Goal: Check status: Check status

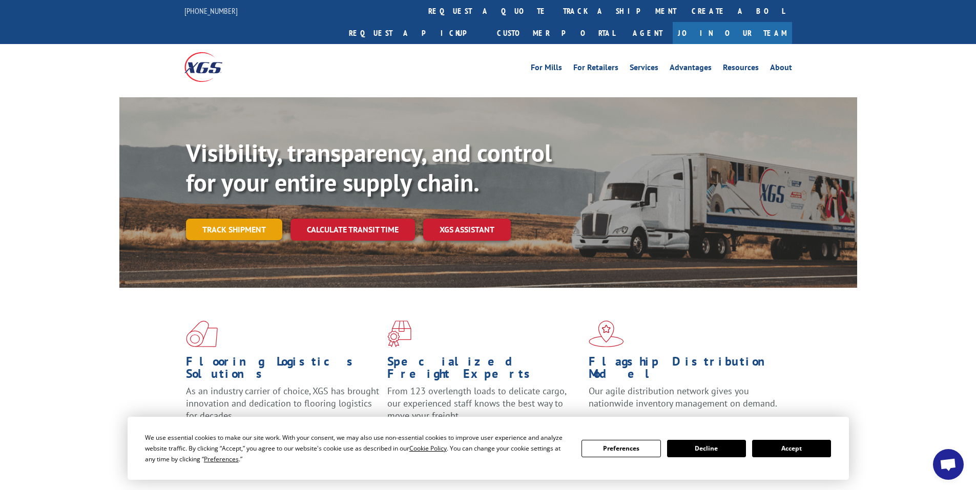
click at [227, 219] on link "Track shipment" at bounding box center [234, 230] width 96 height 22
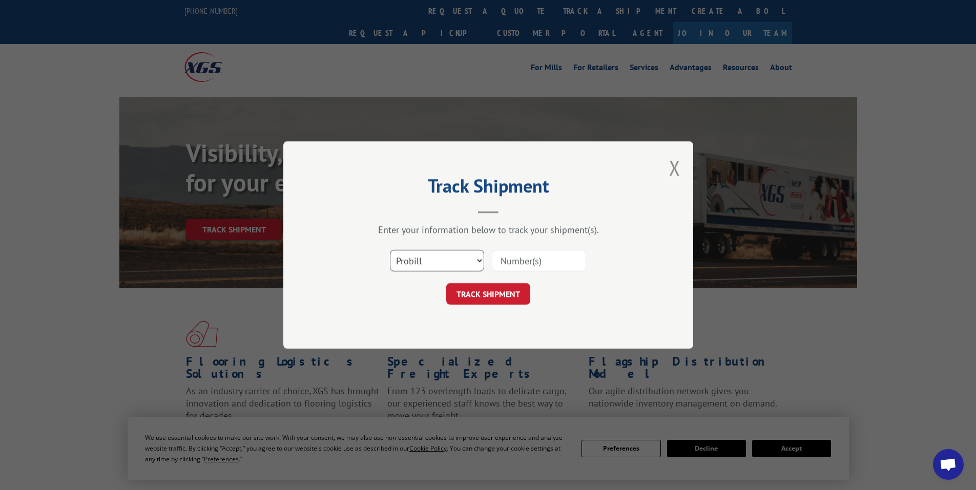
click at [431, 264] on select "Select category... Probill BOL PO" at bounding box center [437, 261] width 94 height 22
select select "po"
click at [390, 250] on select "Select category... Probill BOL PO" at bounding box center [437, 261] width 94 height 22
click at [517, 259] on input at bounding box center [539, 261] width 94 height 22
paste input "97509614"
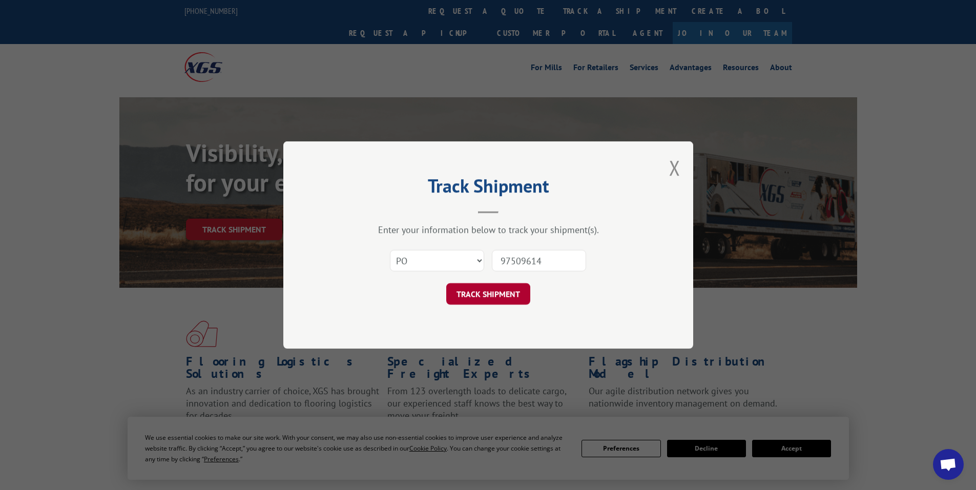
type input "97509614"
click at [495, 292] on button "TRACK SHIPMENT" at bounding box center [488, 294] width 84 height 22
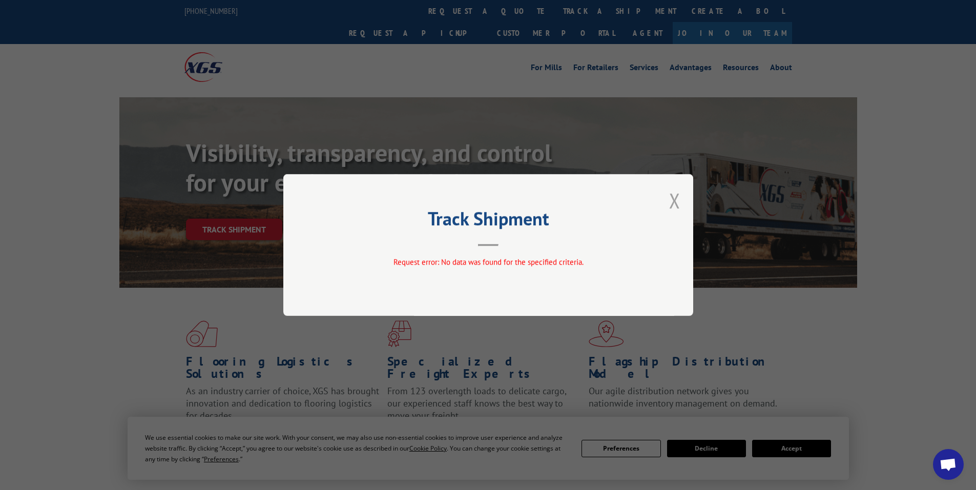
click at [673, 196] on button "Close modal" at bounding box center [674, 200] width 11 height 27
